Goal: Transaction & Acquisition: Purchase product/service

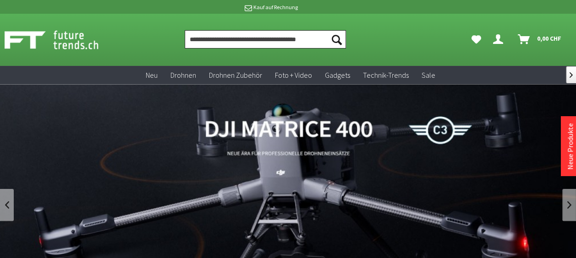
click at [237, 35] on input "Produkt, Marke, Kategorie, EAN, Artikelnummer…" at bounding box center [265, 39] width 161 height 18
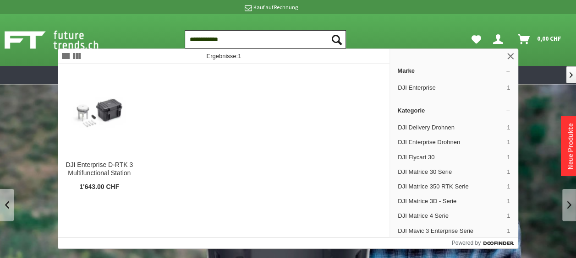
type input "**********"
click at [327, 30] on button "Suchen" at bounding box center [336, 39] width 19 height 18
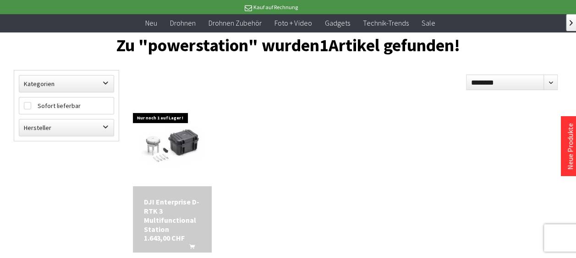
scroll to position [65, 0]
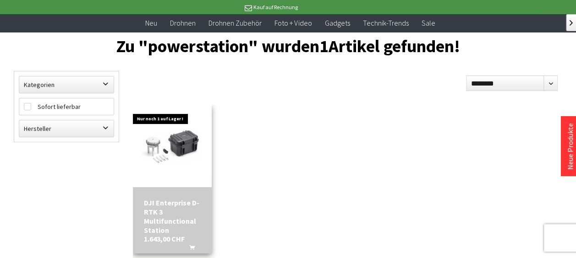
click at [193, 153] on img at bounding box center [172, 146] width 79 height 59
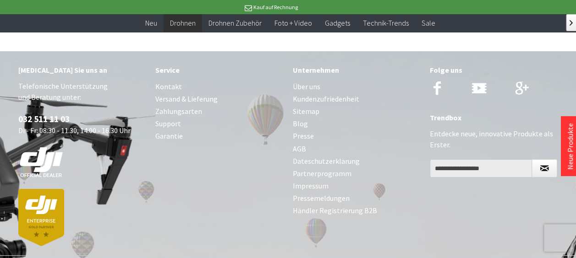
scroll to position [1549, 0]
